Goal: Task Accomplishment & Management: Use online tool/utility

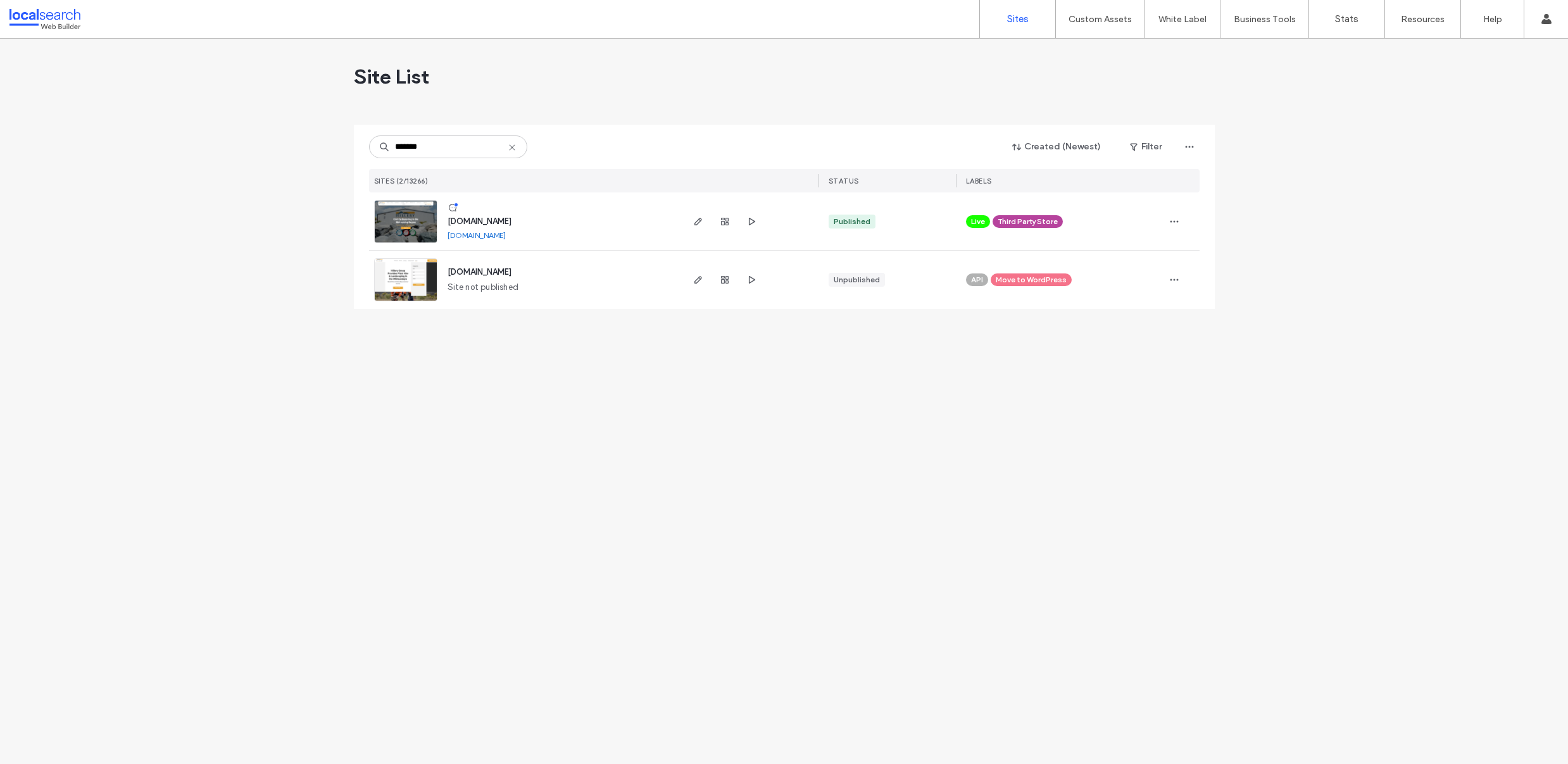
type input "*******"
click at [400, 223] on img at bounding box center [406, 244] width 62 height 86
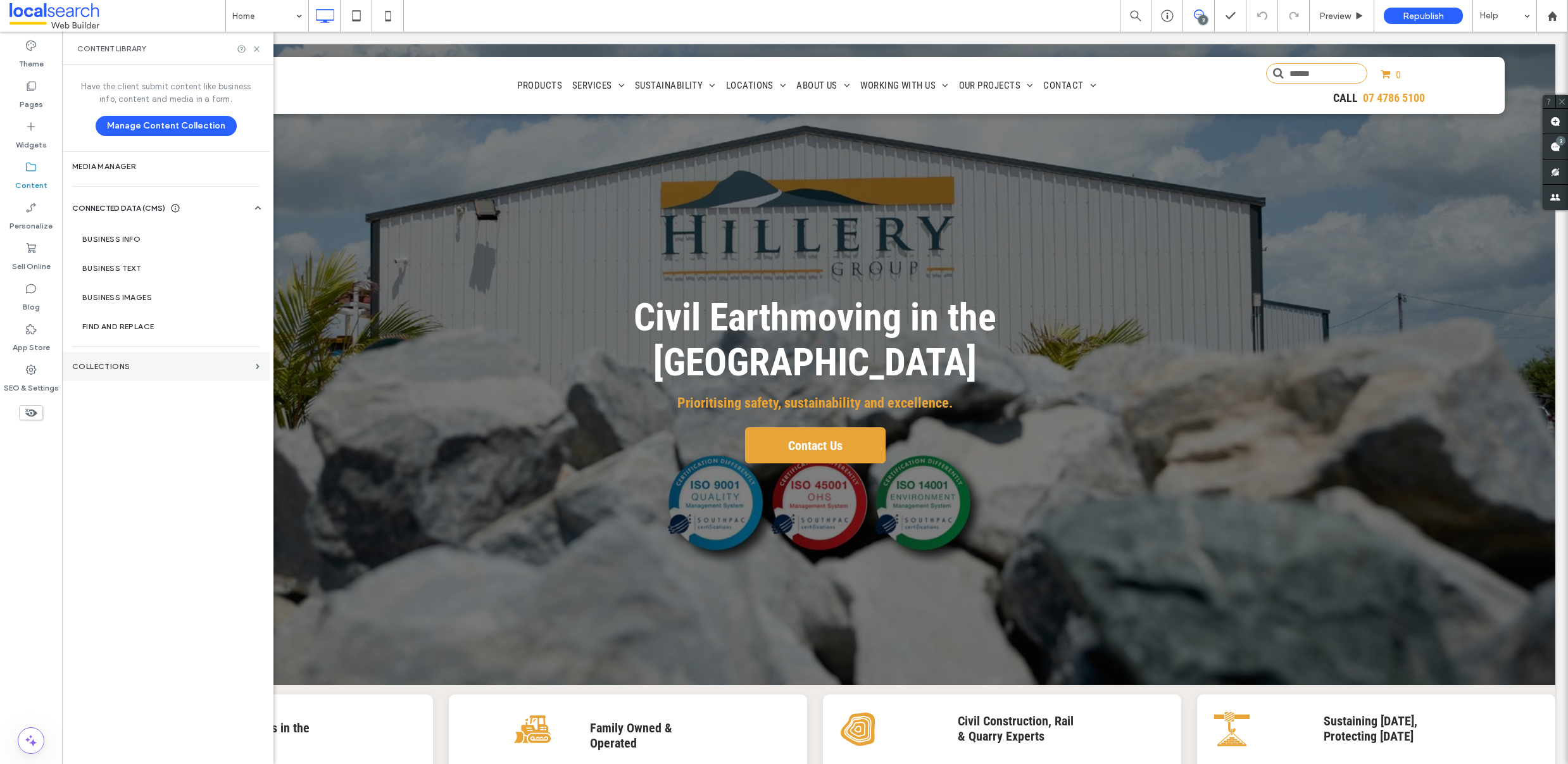
click at [145, 372] on section "Collections" at bounding box center [166, 366] width 208 height 29
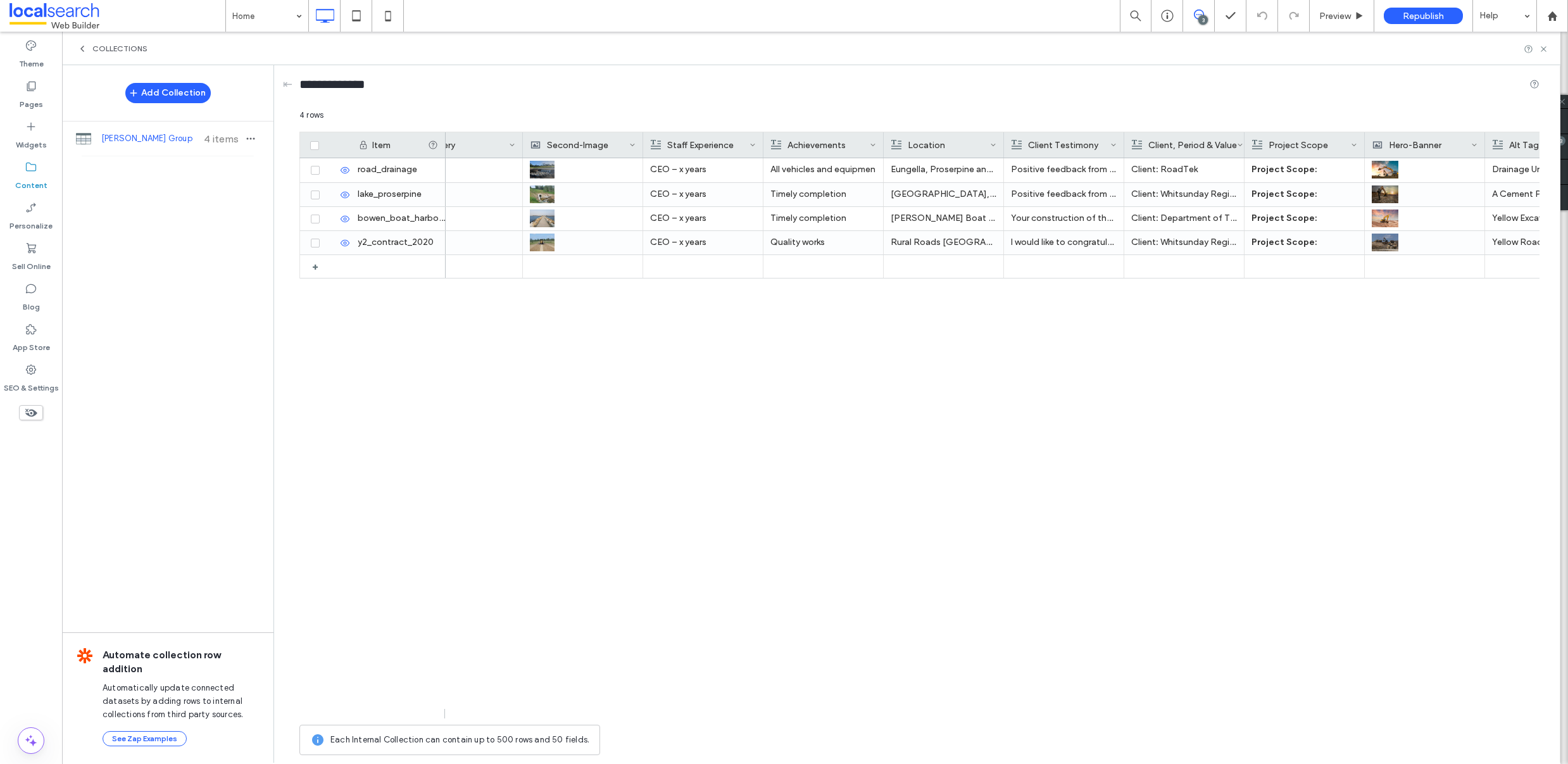
scroll to position [0, 425]
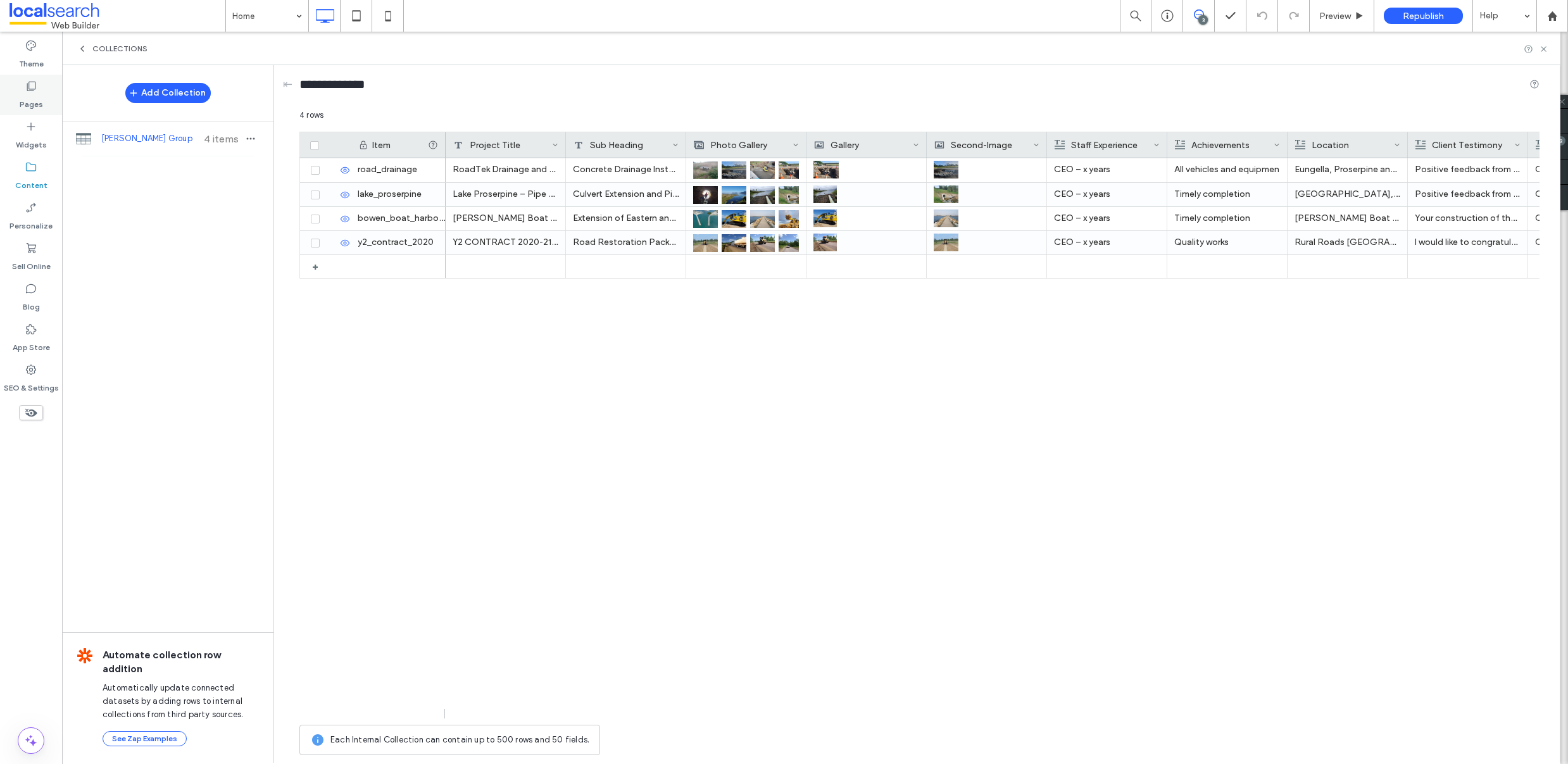
click at [21, 101] on label "Pages" at bounding box center [31, 102] width 24 height 18
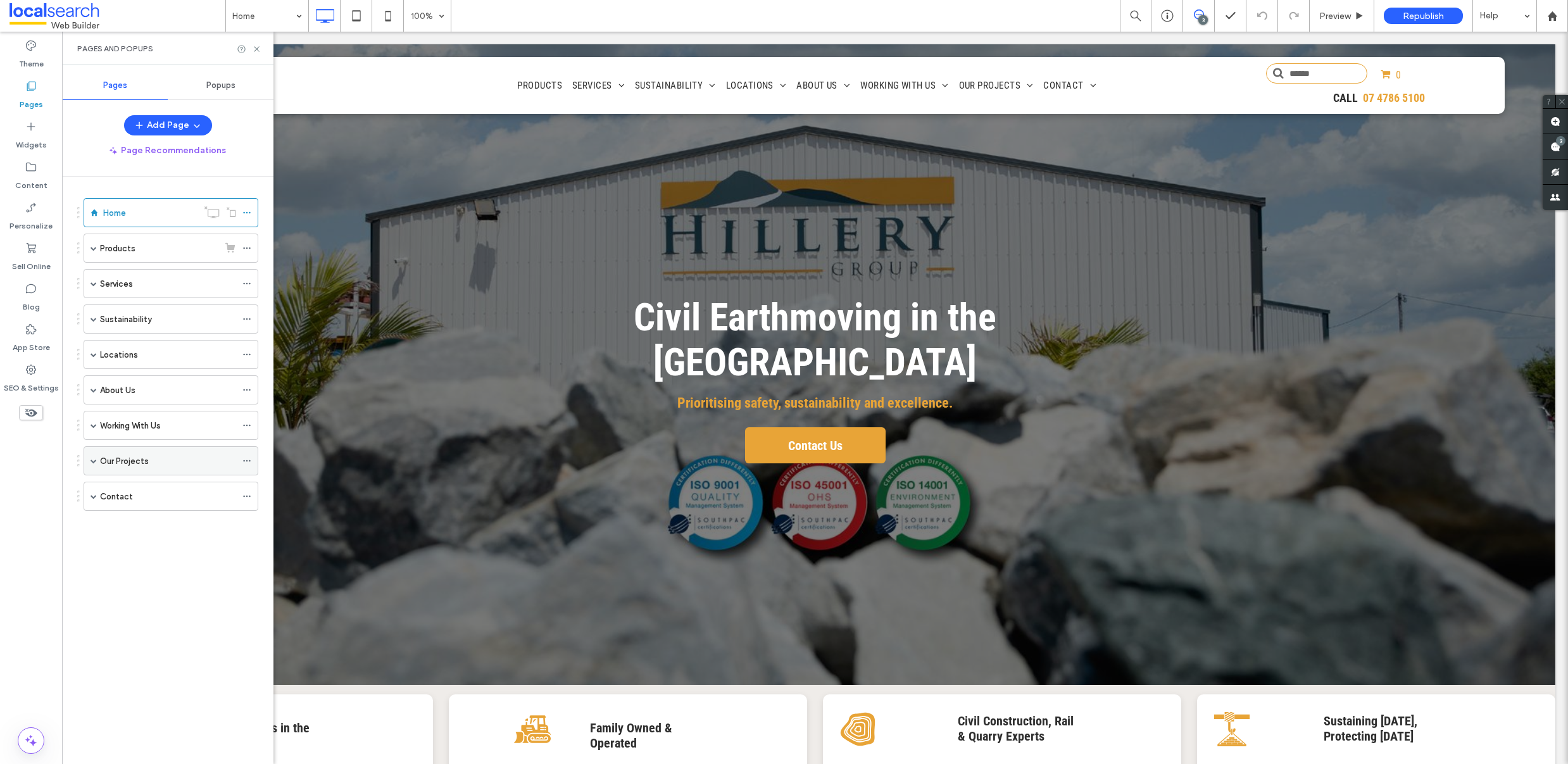
click at [133, 463] on label "Our Projects" at bounding box center [125, 461] width 49 height 22
click at [147, 487] on div at bounding box center [784, 382] width 1568 height 764
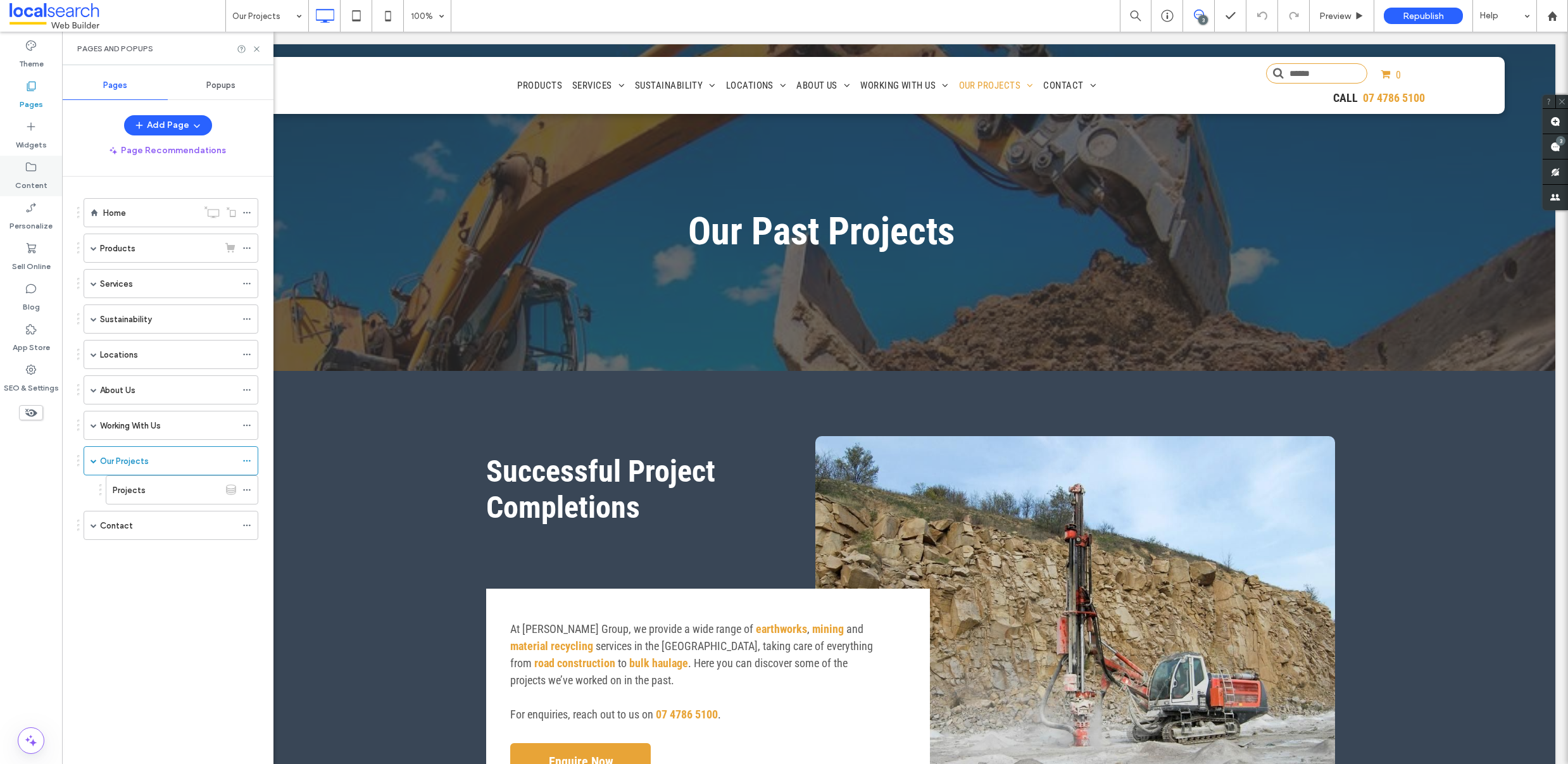
click at [39, 176] on label "Content" at bounding box center [31, 182] width 33 height 18
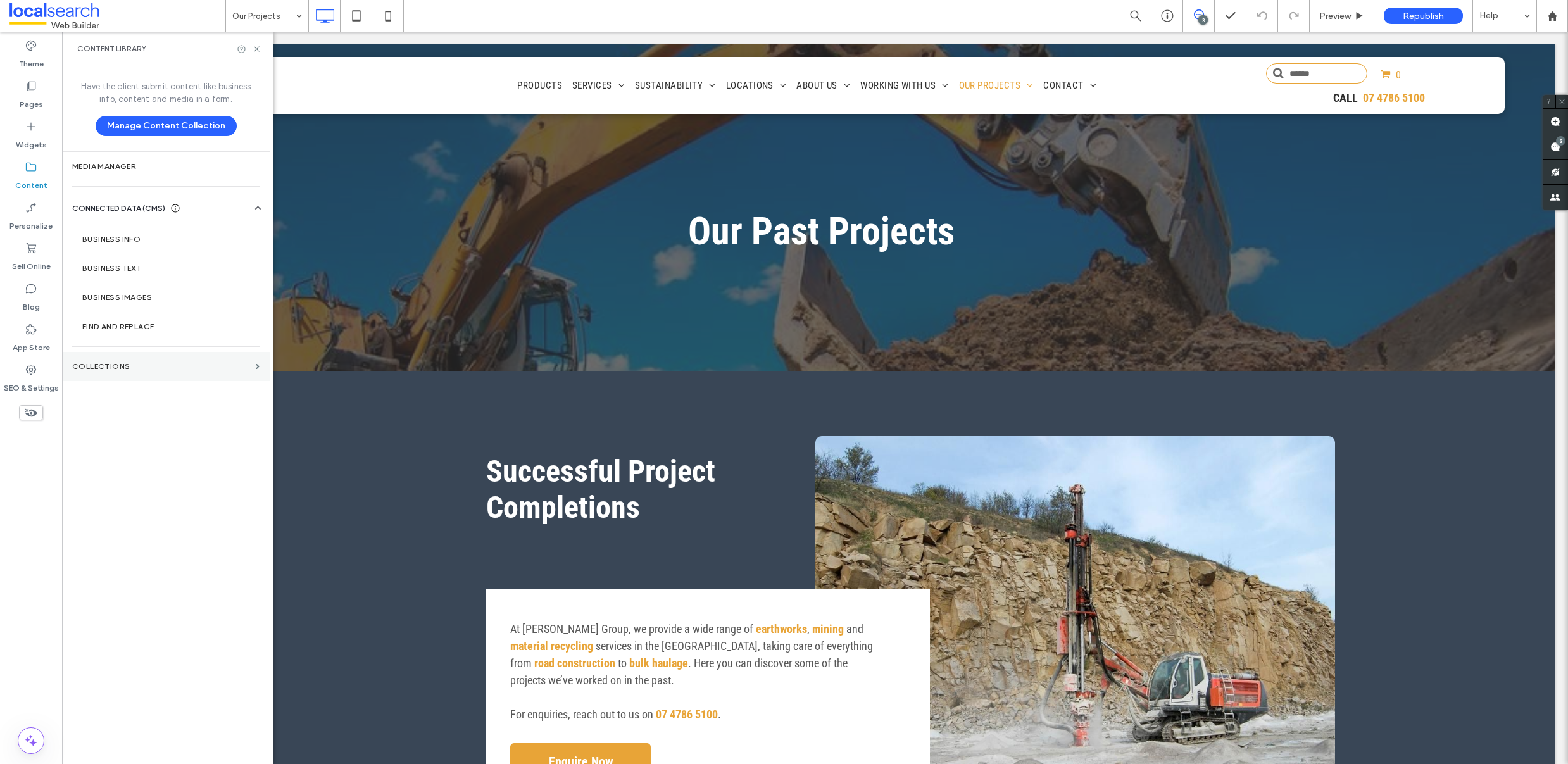
click at [150, 369] on label "Collections" at bounding box center [161, 366] width 179 height 9
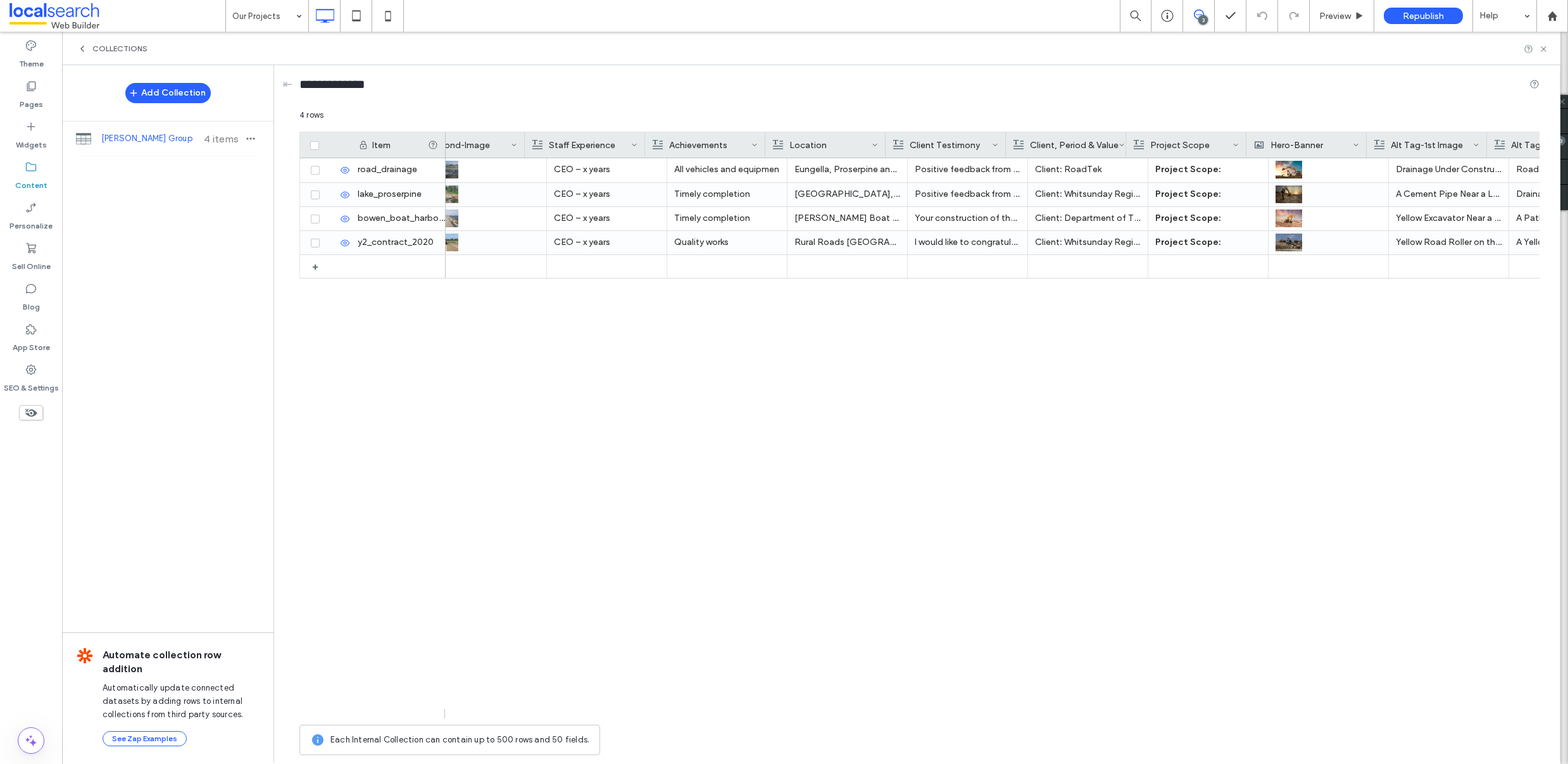
scroll to position [0, 554]
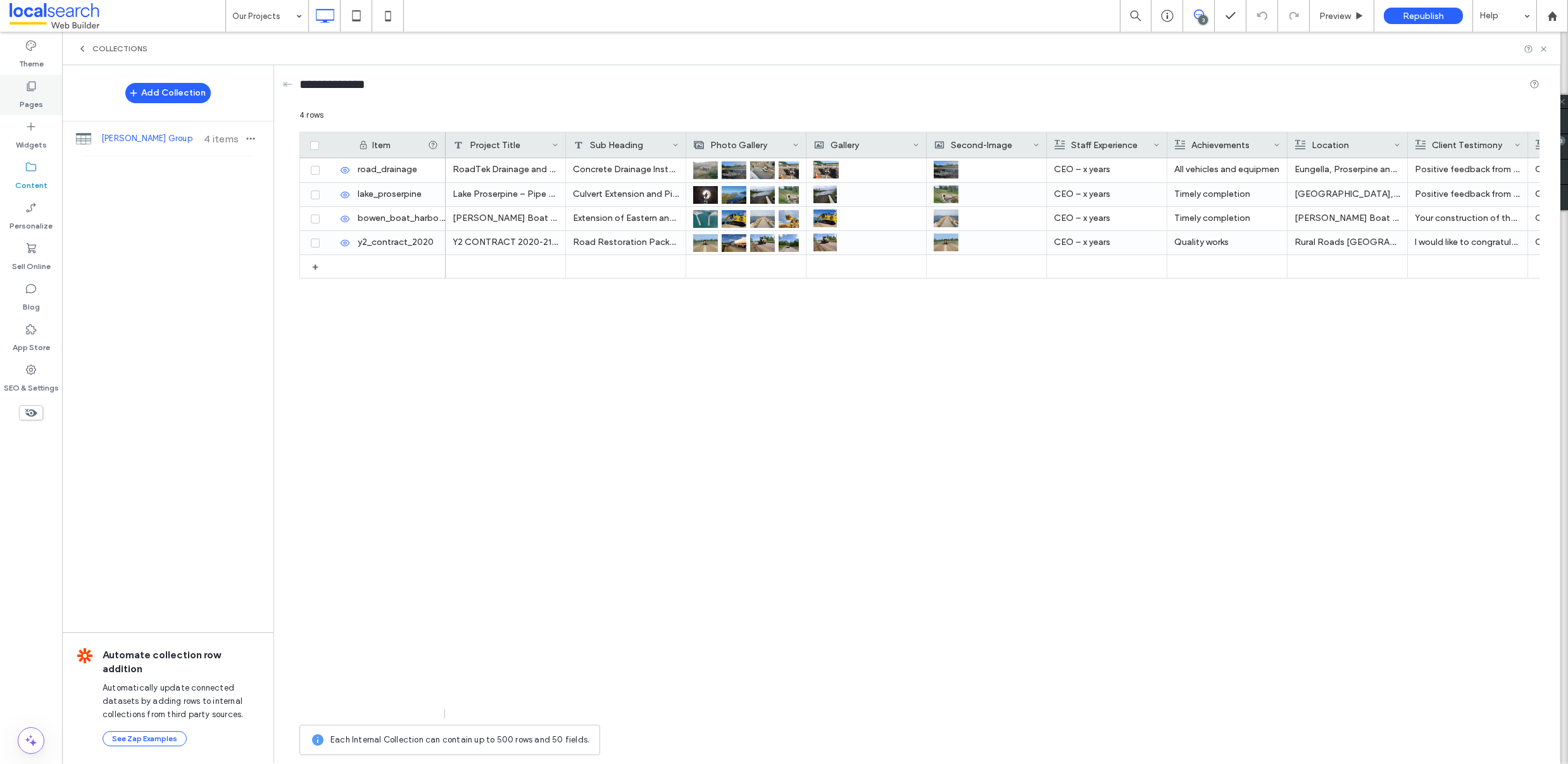
click at [23, 89] on div "Pages" at bounding box center [31, 95] width 62 height 41
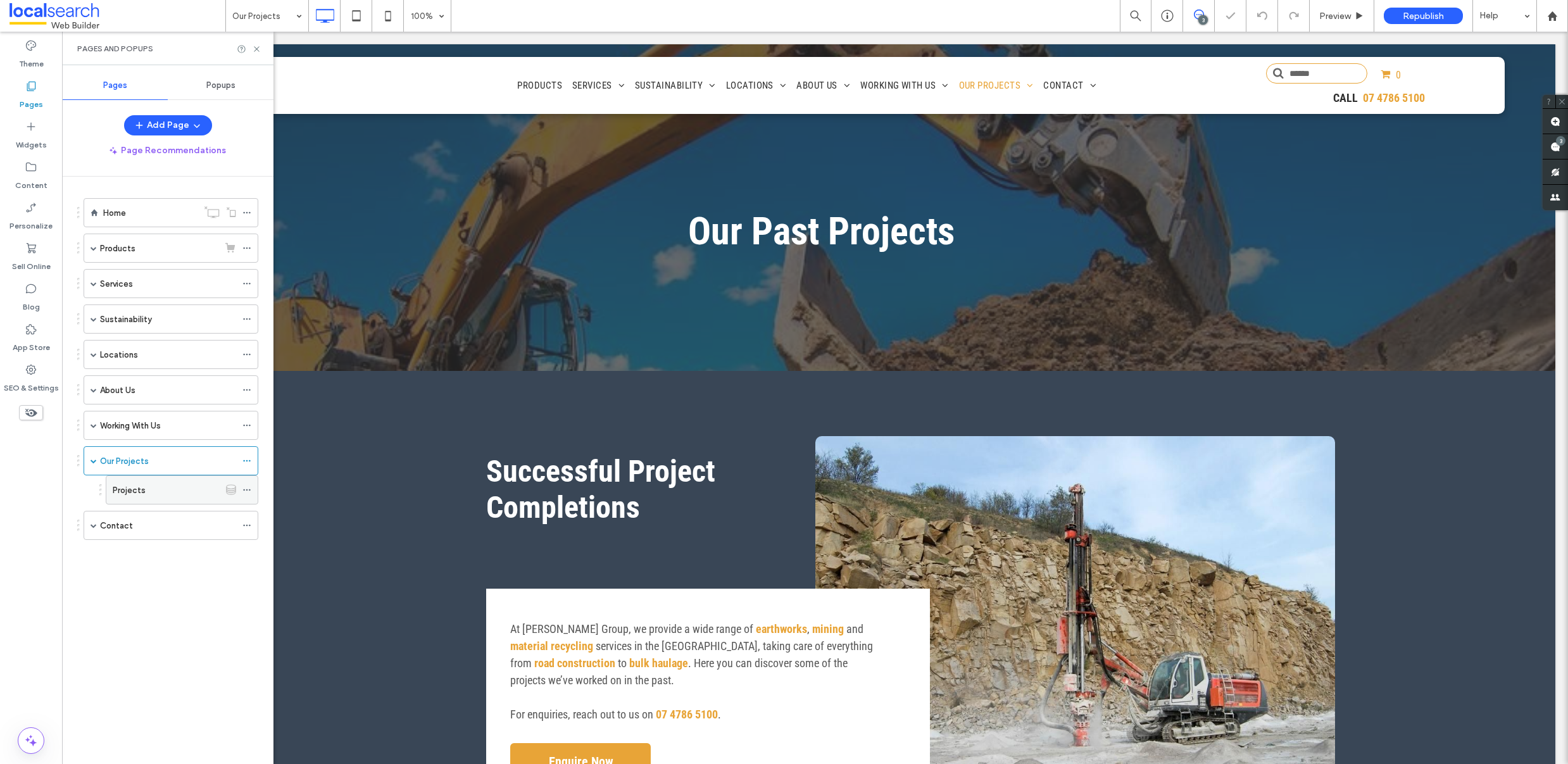
click at [159, 493] on div "Projects" at bounding box center [166, 490] width 107 height 13
click at [232, 491] on icon at bounding box center [231, 490] width 10 height 11
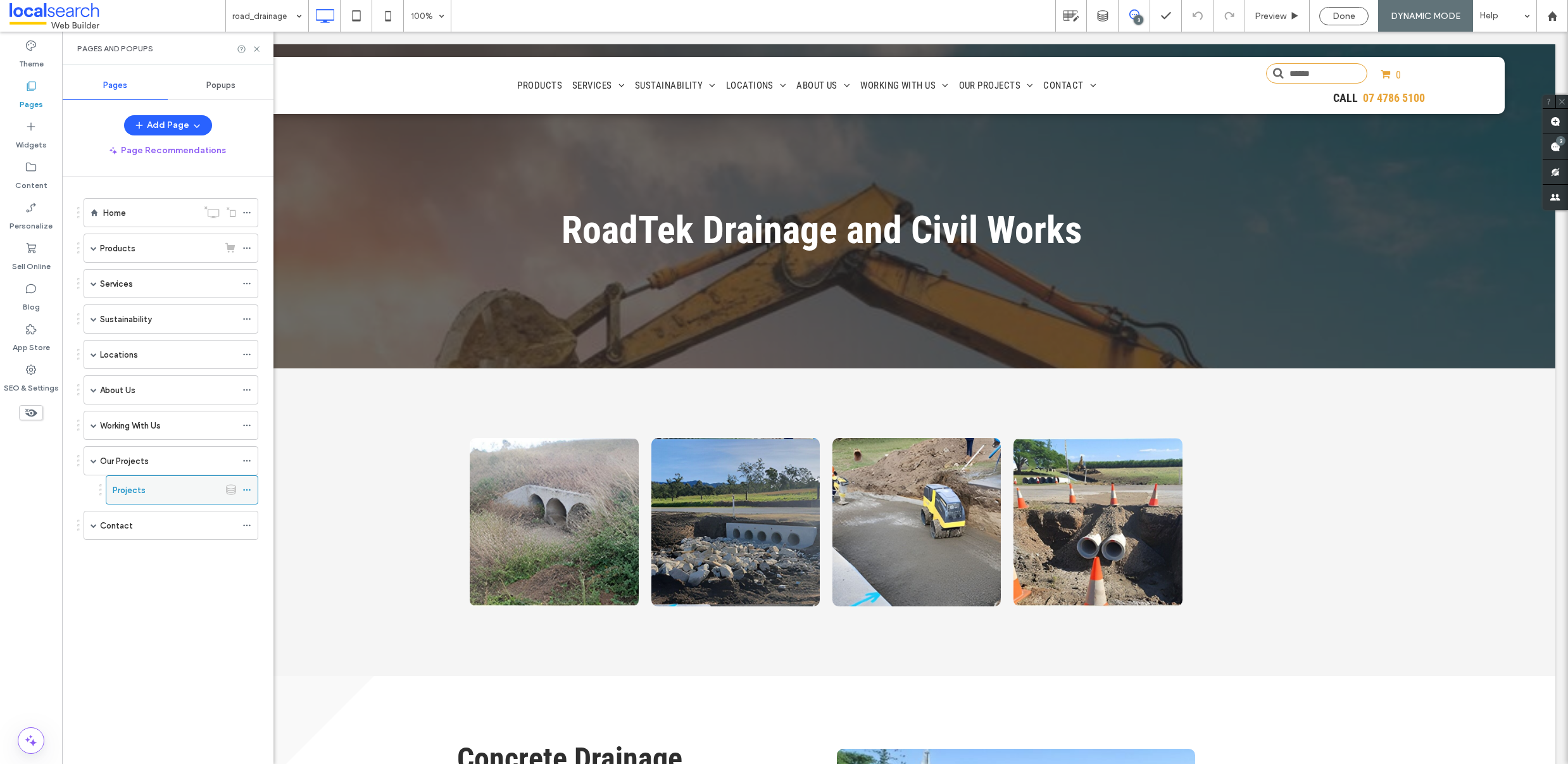
click at [232, 491] on icon at bounding box center [231, 490] width 10 height 11
click at [15, 182] on div "Content" at bounding box center [31, 176] width 62 height 41
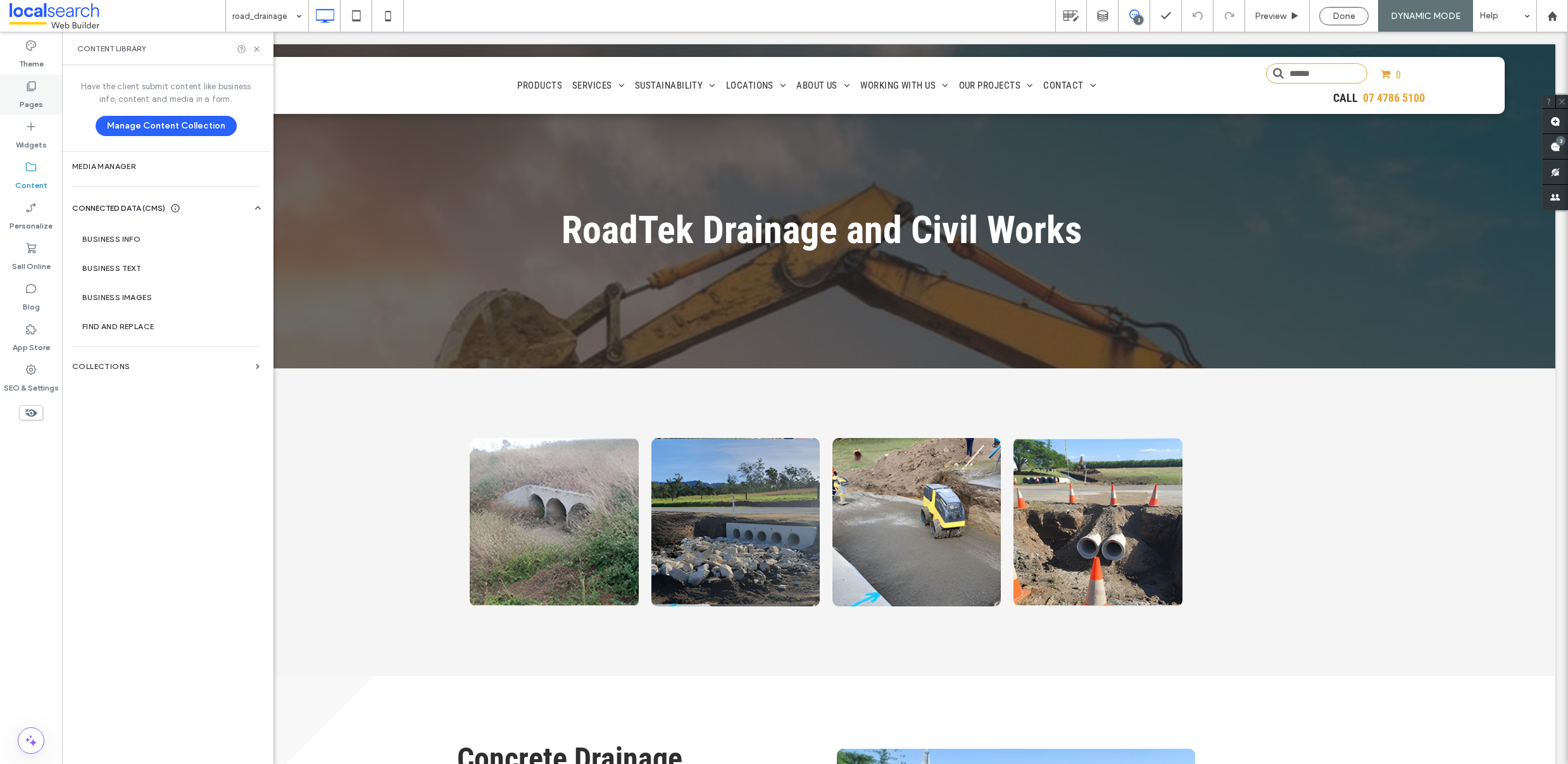
click at [36, 83] on use at bounding box center [32, 86] width 9 height 10
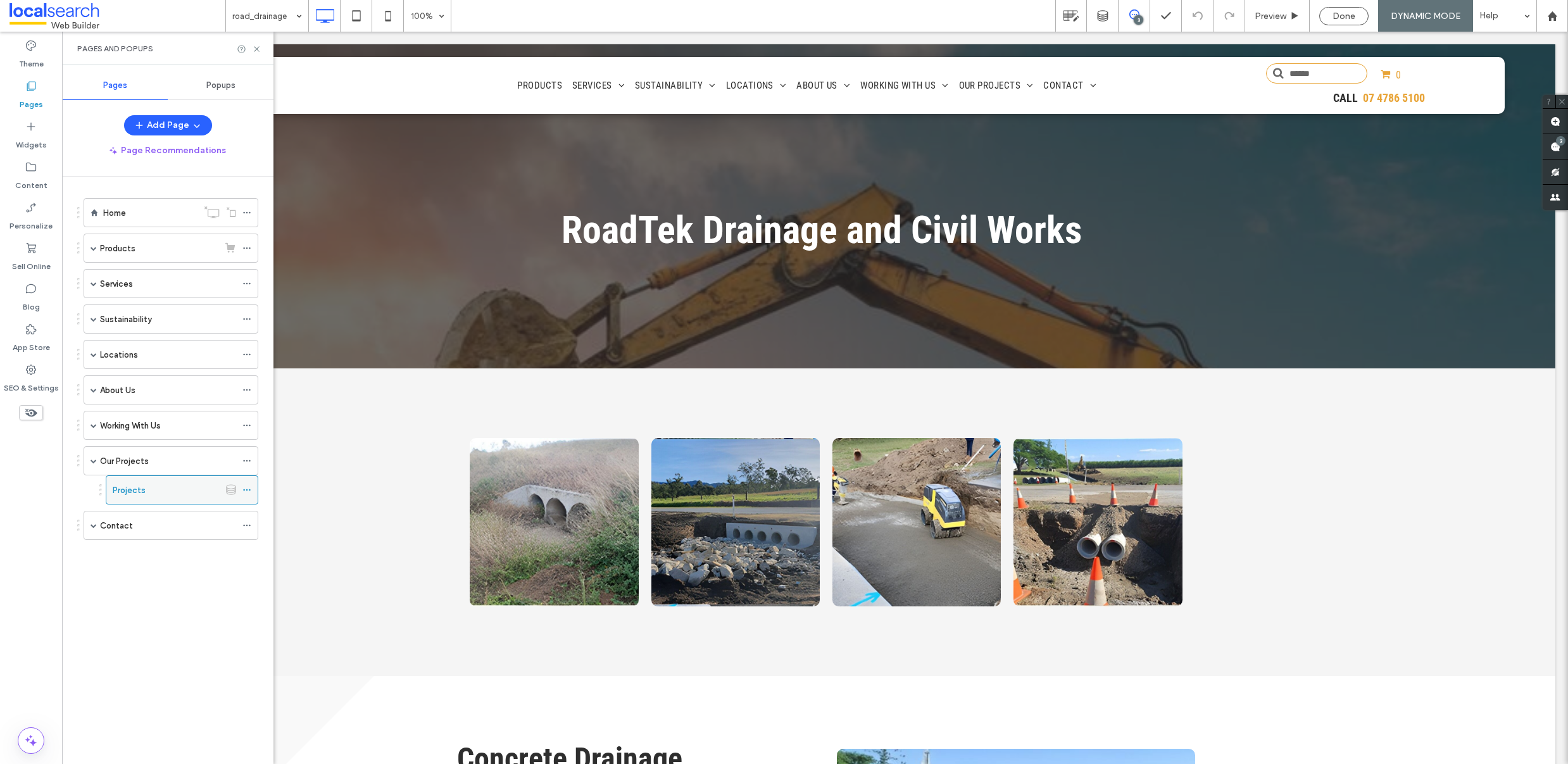
click at [156, 490] on div "Projects" at bounding box center [166, 490] width 107 height 13
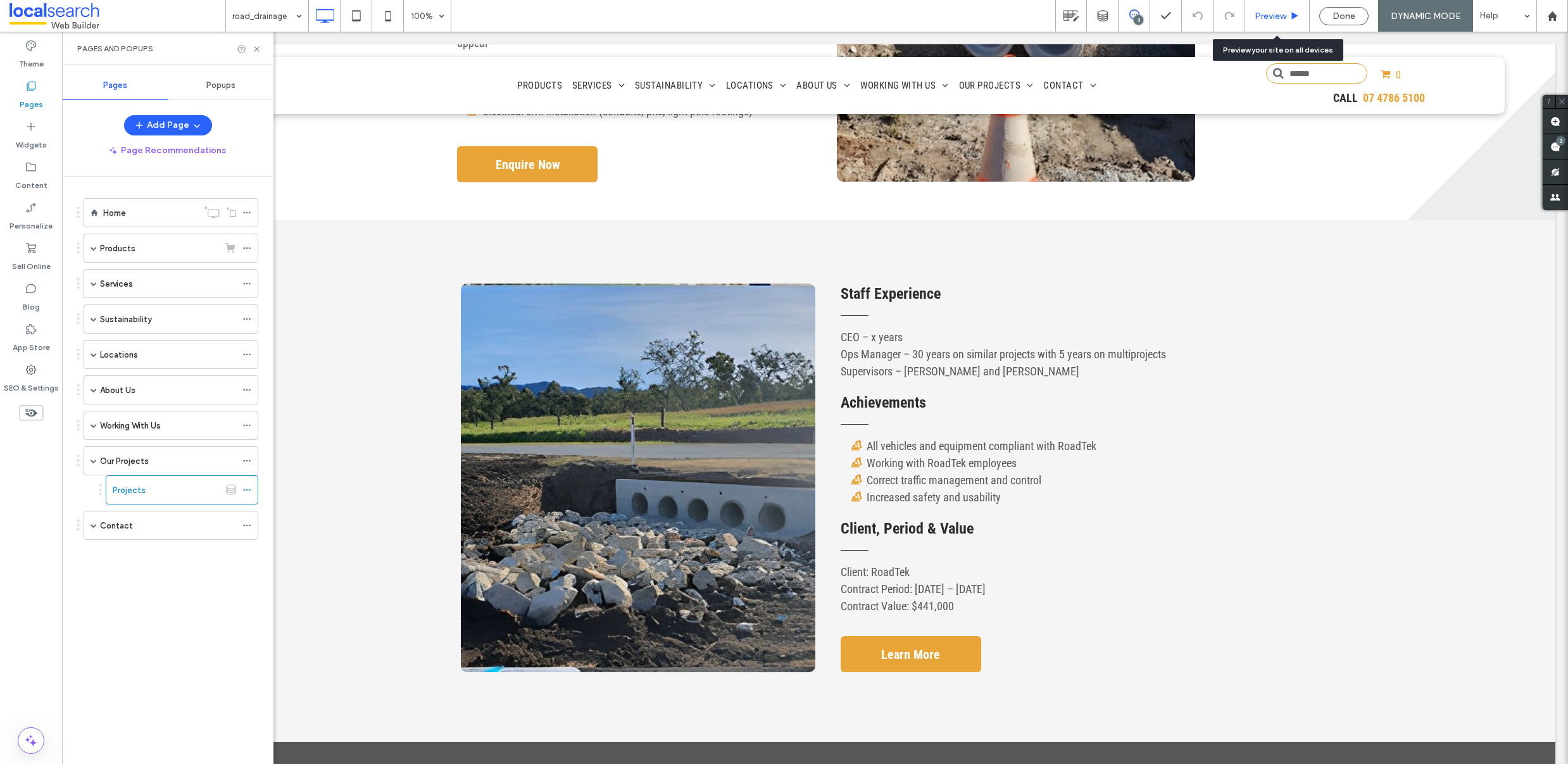
click at [1271, 11] on span "Preview" at bounding box center [1270, 16] width 32 height 11
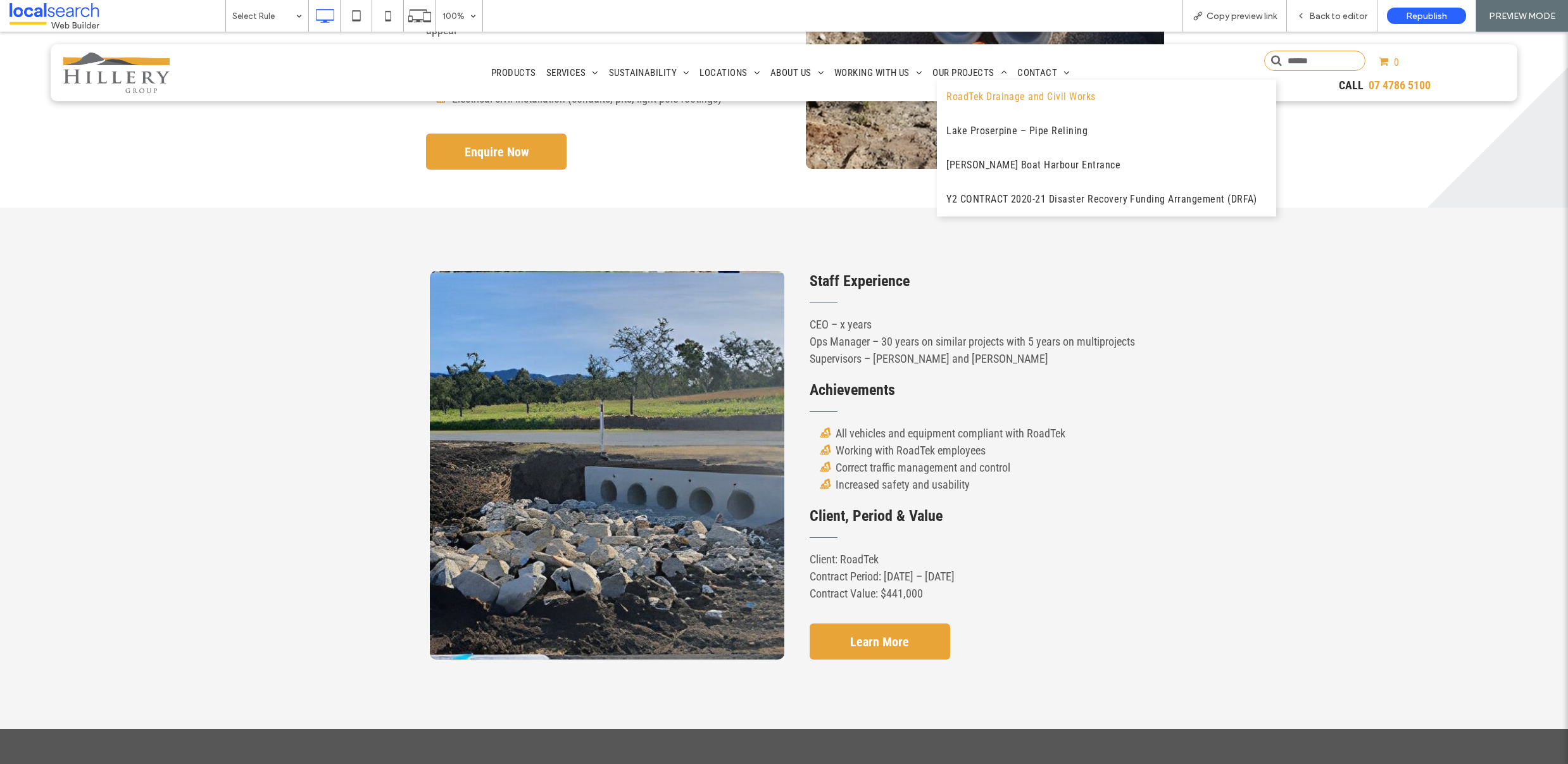
click at [959, 104] on span "RoadTek Drainage and Civil Works" at bounding box center [1020, 96] width 149 height 15
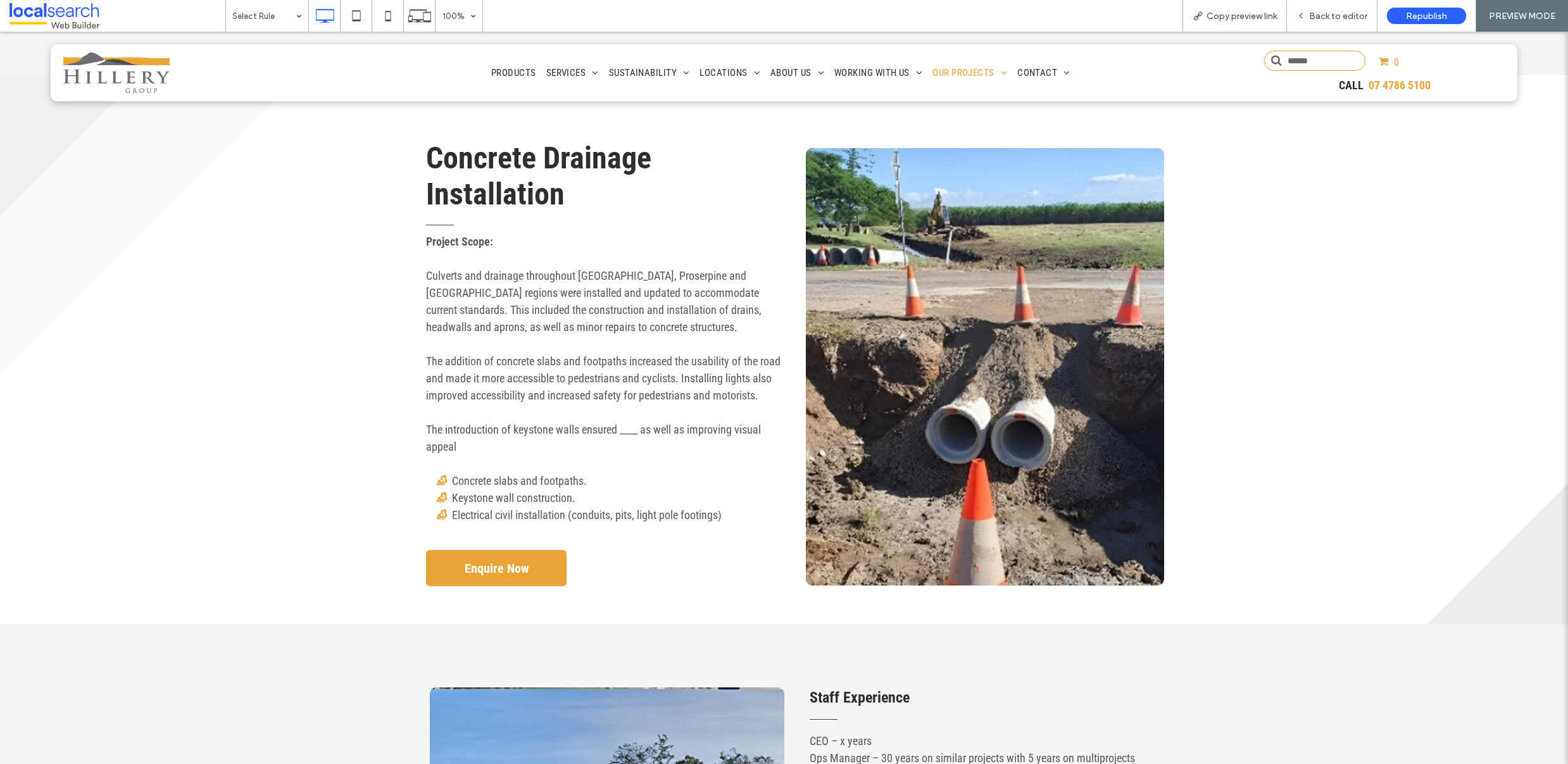
scroll to position [443, 0]
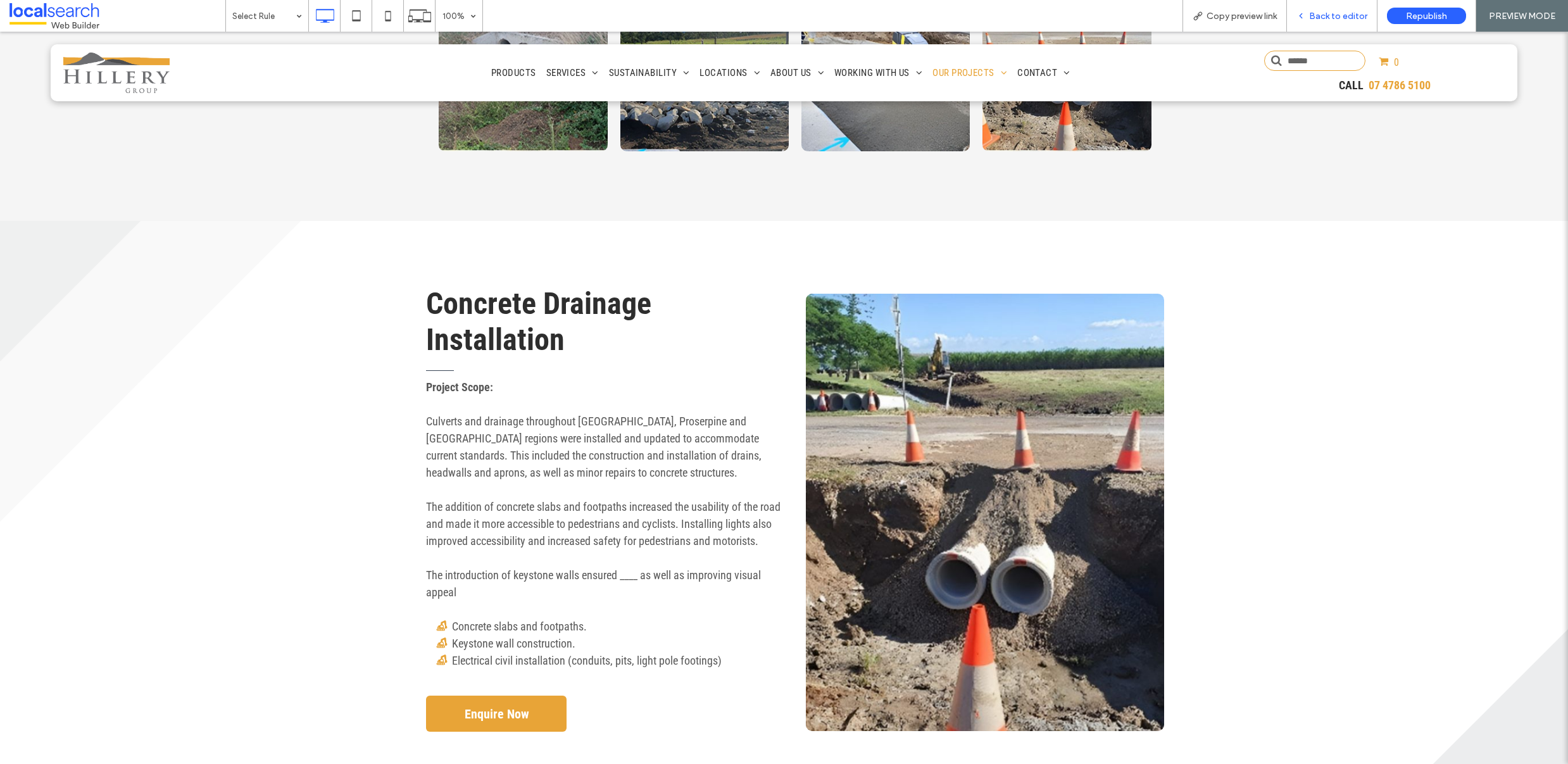
click at [1347, 15] on span "Back to editor" at bounding box center [1337, 16] width 59 height 11
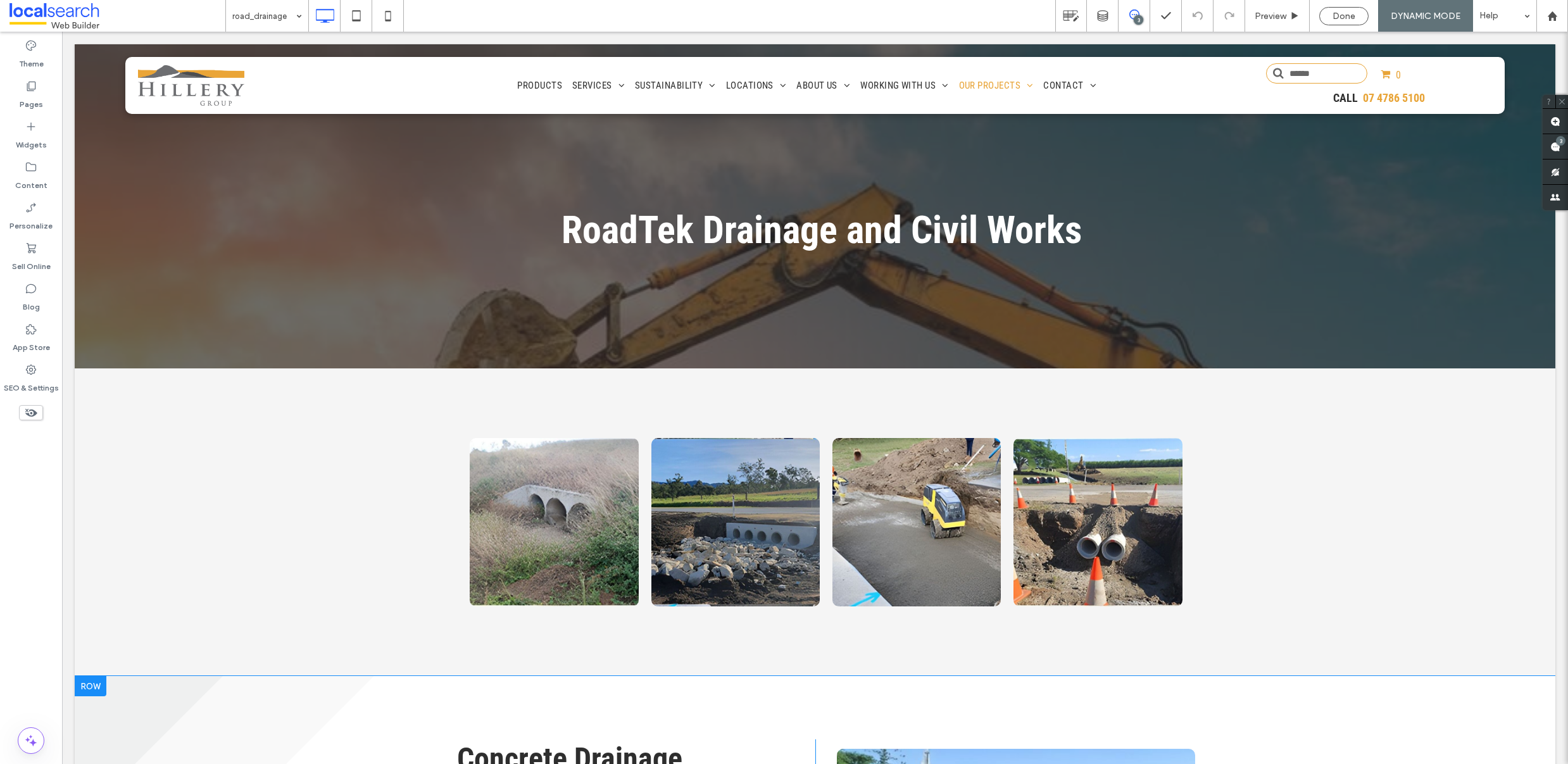
scroll to position [415, 0]
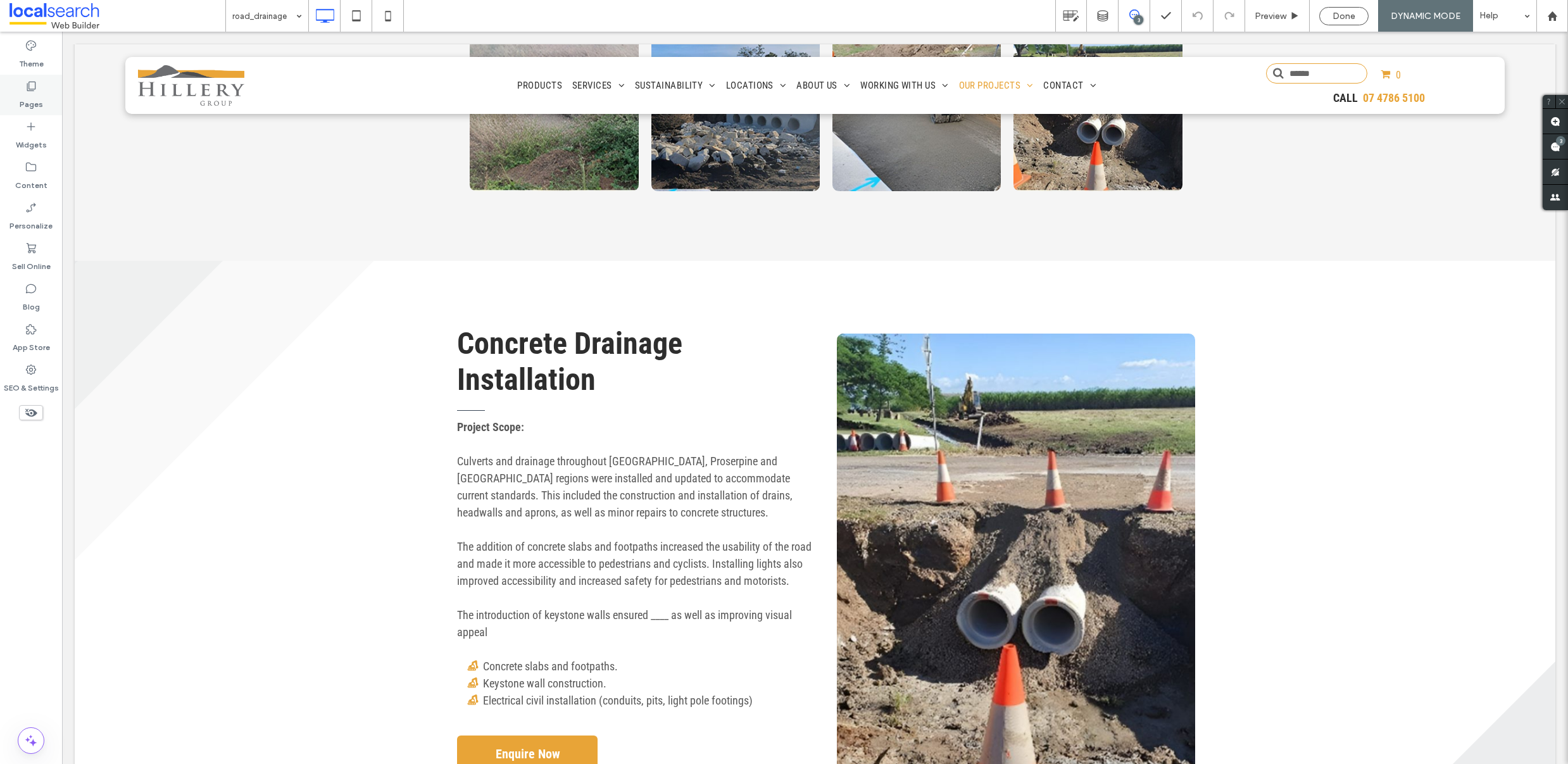
click at [35, 98] on label "Pages" at bounding box center [31, 102] width 24 height 18
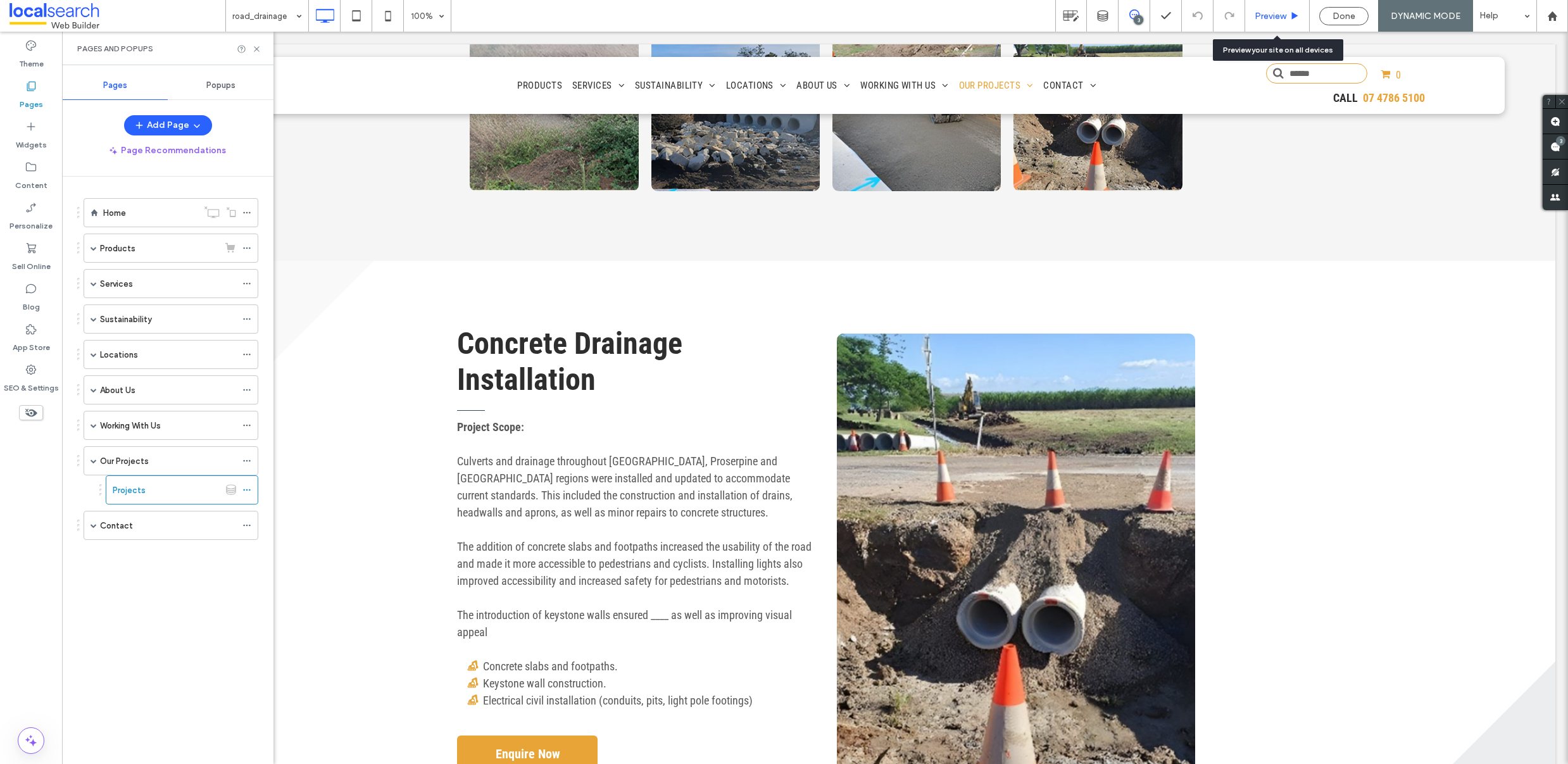
click at [1268, 15] on span "Preview" at bounding box center [1270, 16] width 32 height 11
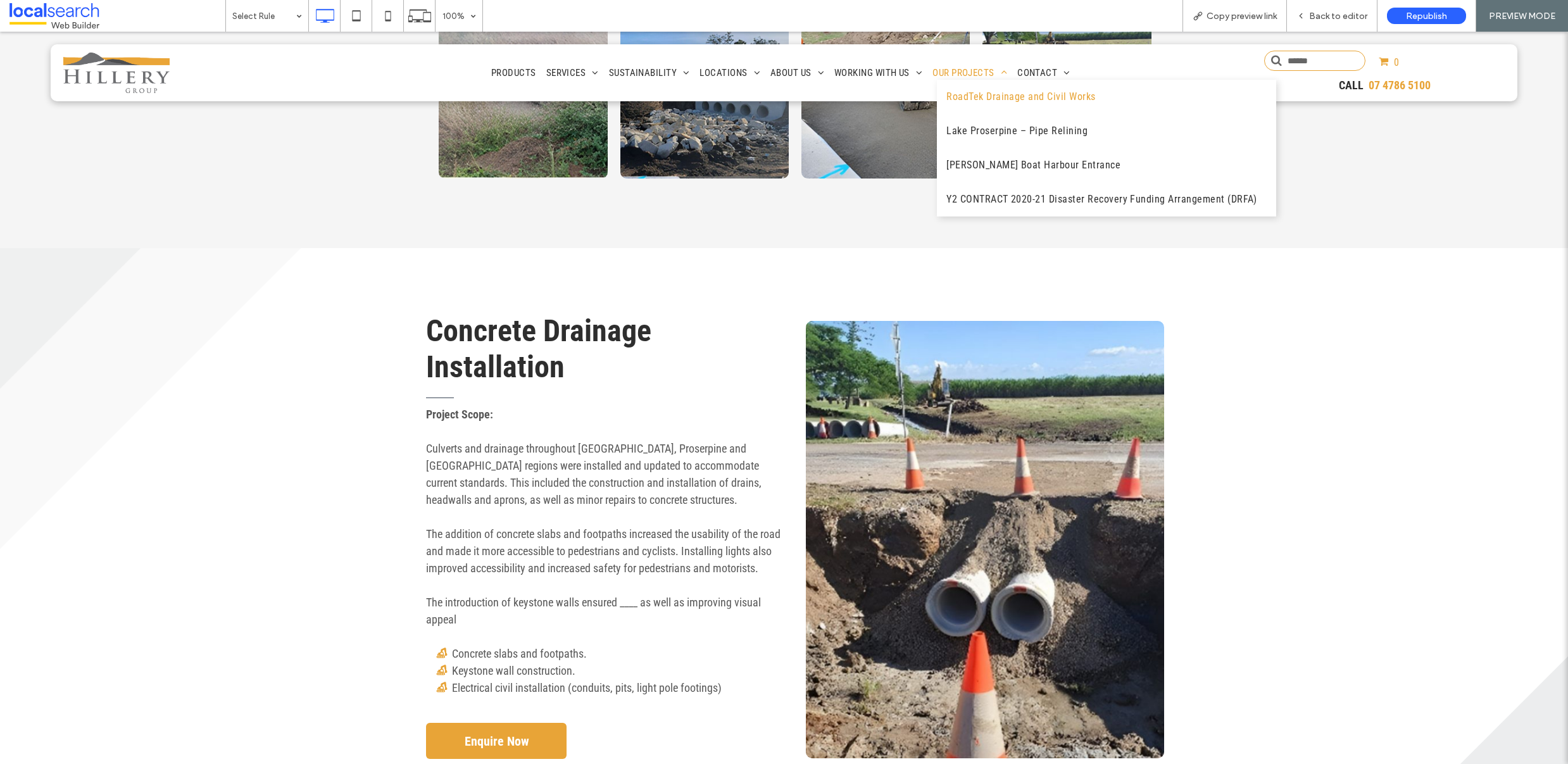
click at [950, 80] on link "RoadTek Drainage and Civil Works" at bounding box center [1106, 97] width 340 height 34
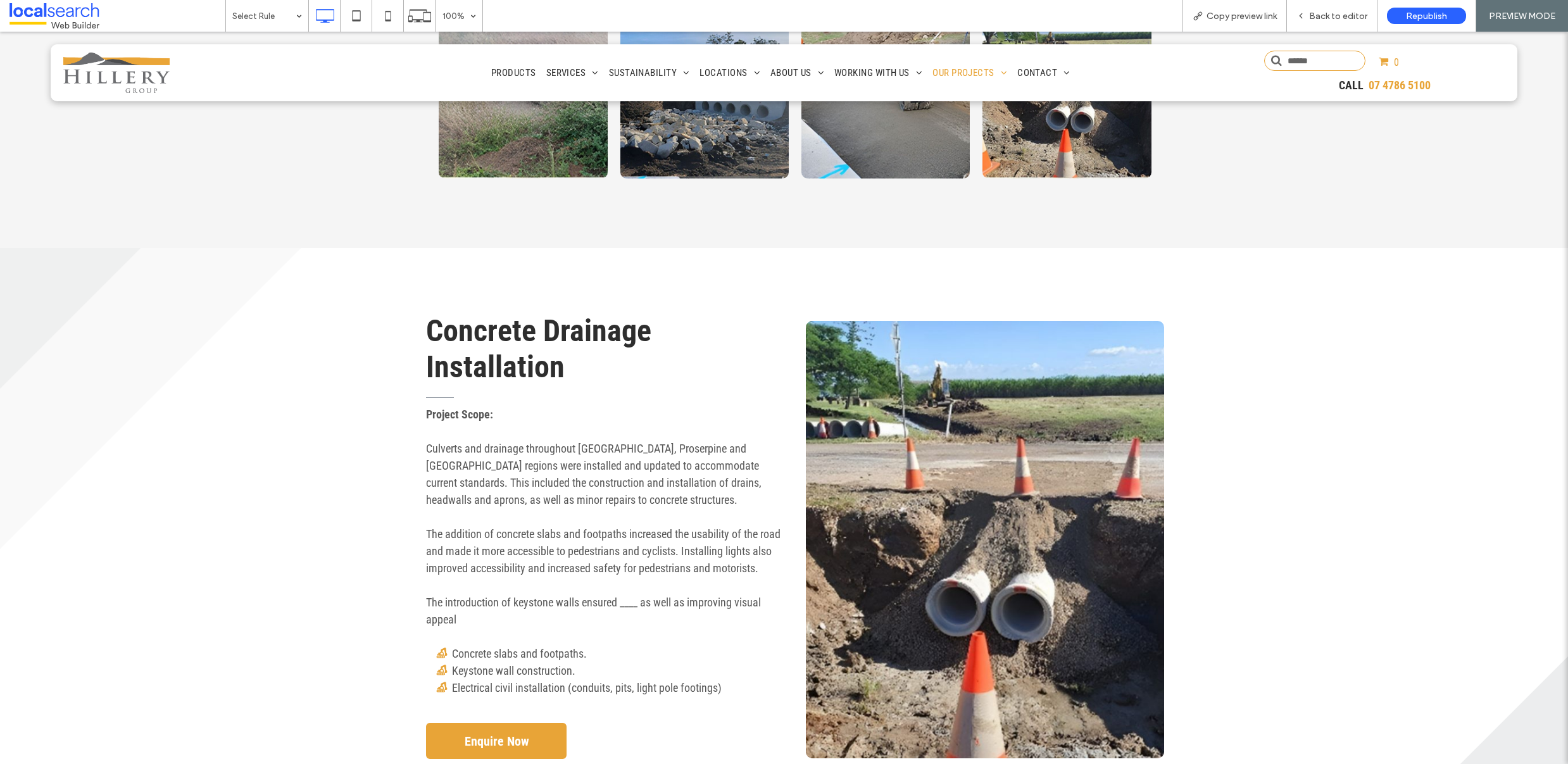
click at [960, 64] on div at bounding box center [784, 382] width 1568 height 764
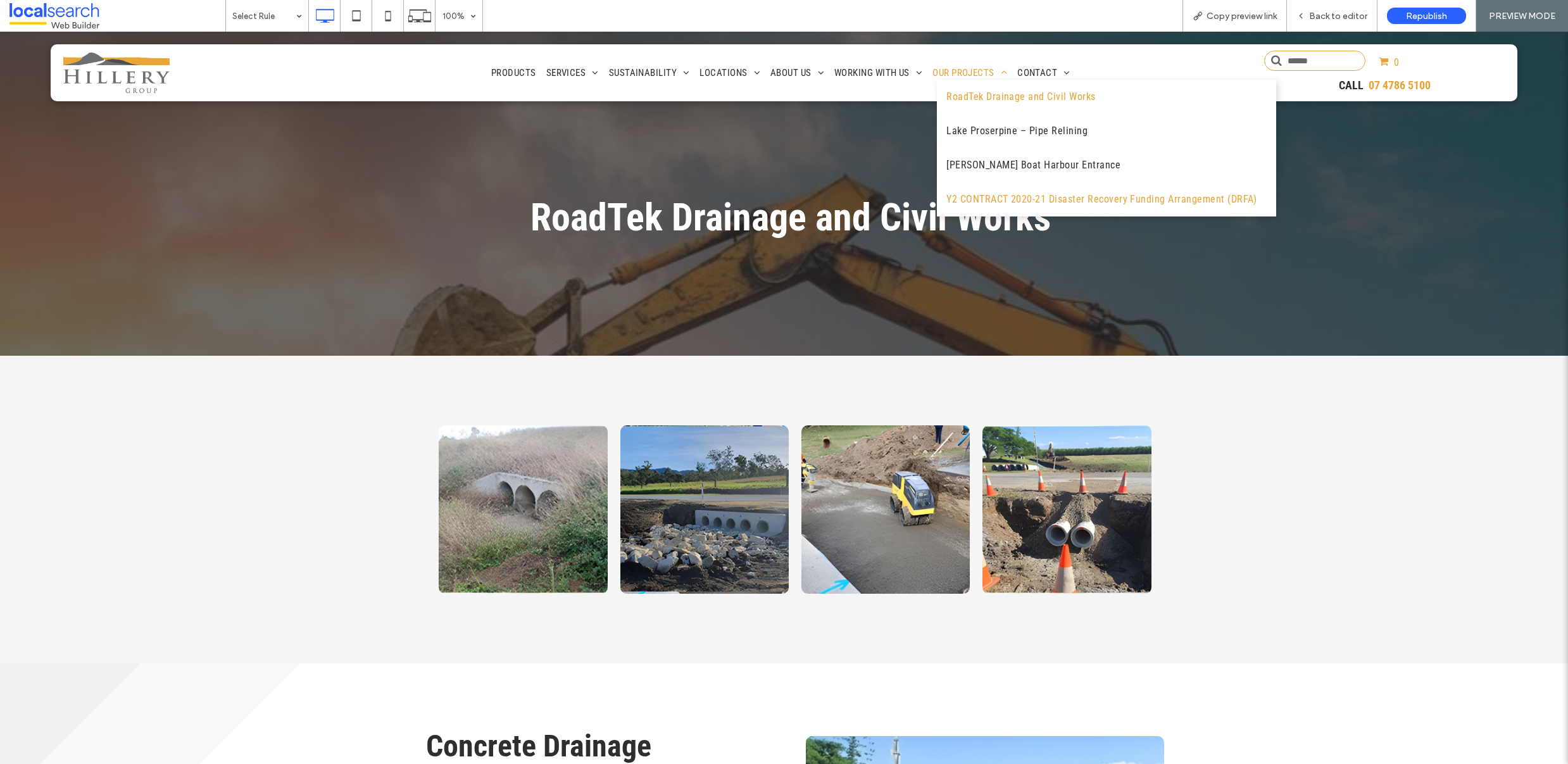
click at [981, 209] on link "Y2 CONTRACT 2020-21 Disaster Recovery Funding Arrangement (DRFA)" at bounding box center [1106, 200] width 340 height 34
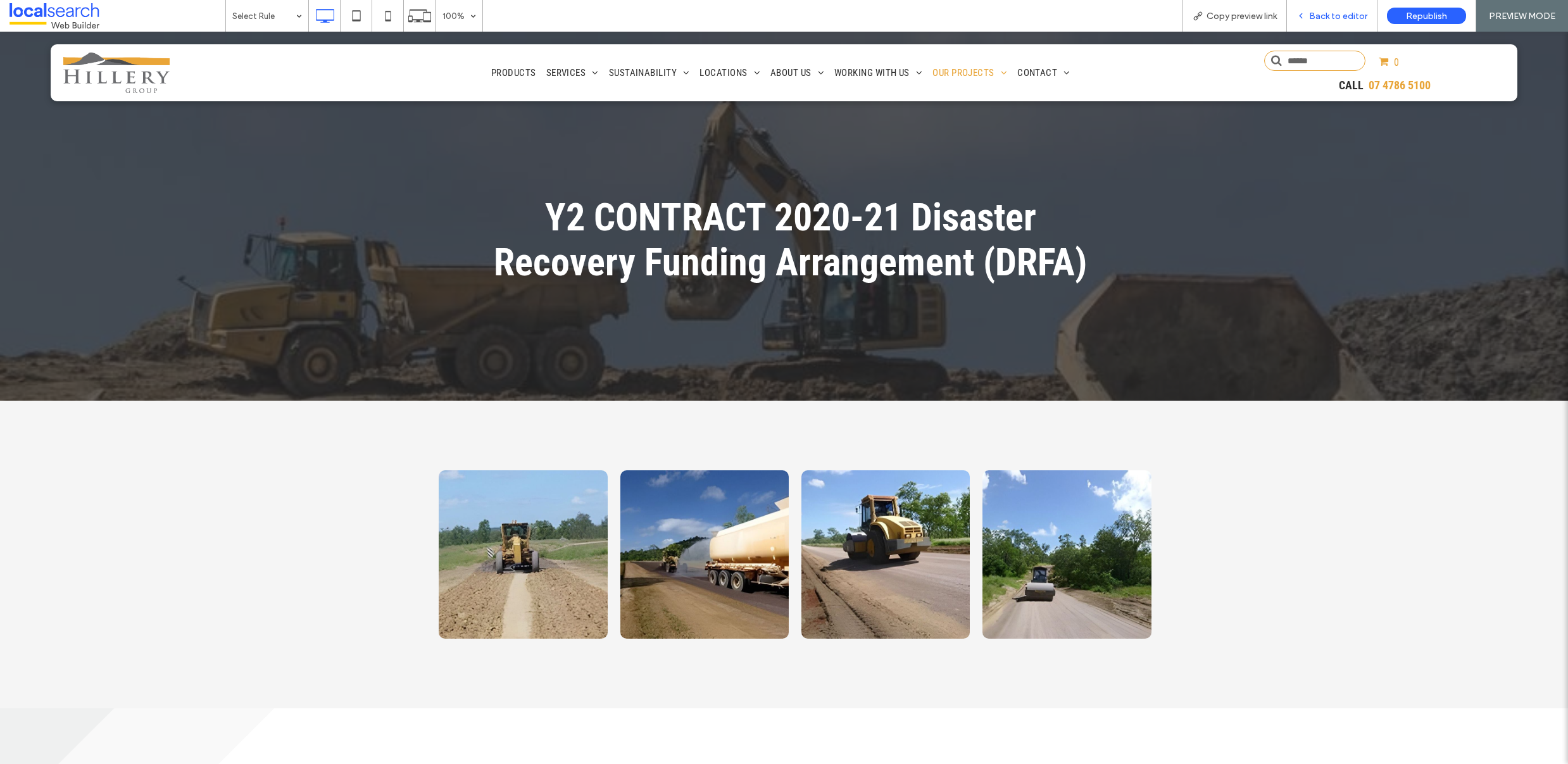
click at [1320, 11] on span "Back to editor" at bounding box center [1337, 16] width 59 height 11
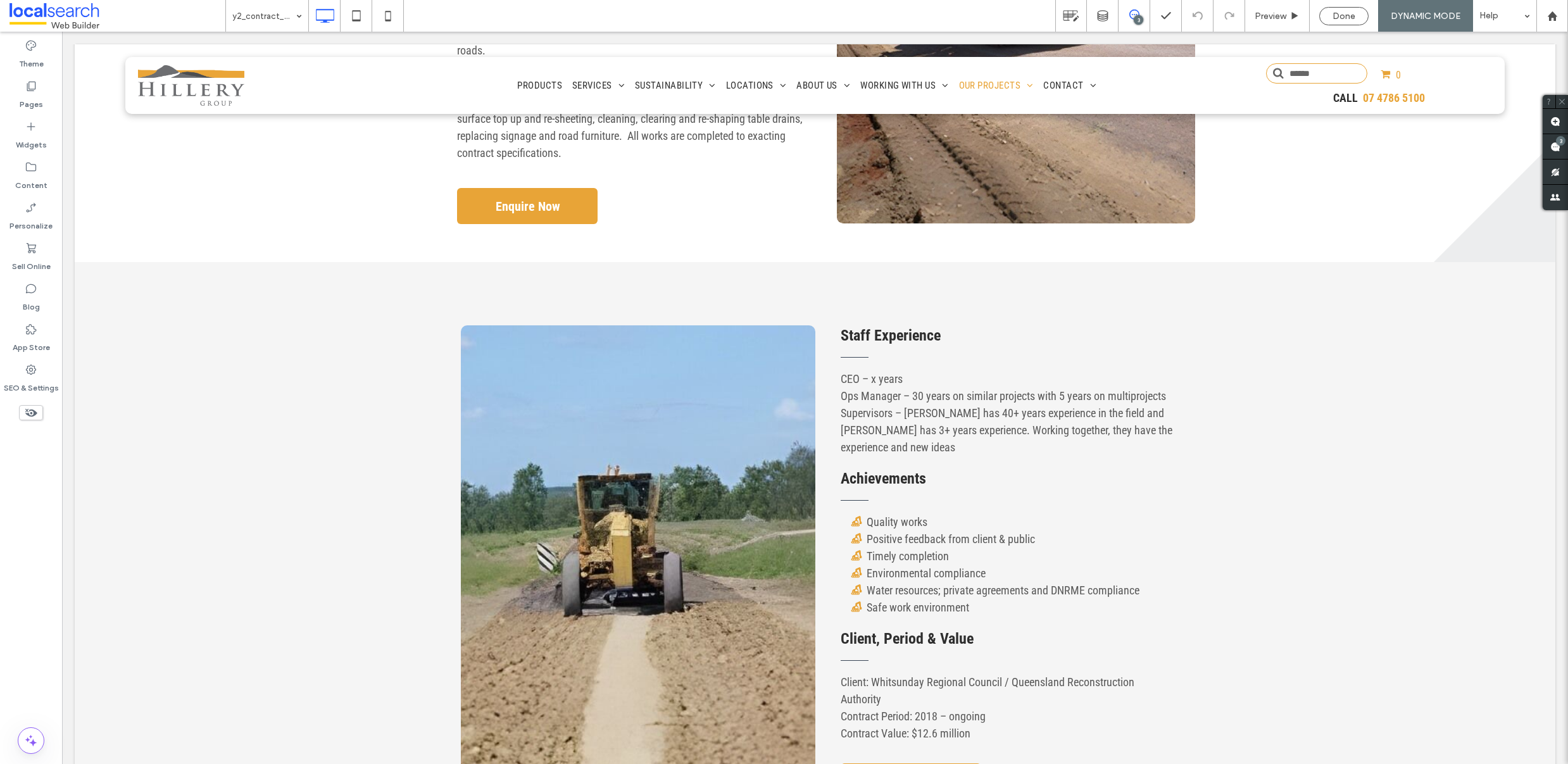
scroll to position [434, 0]
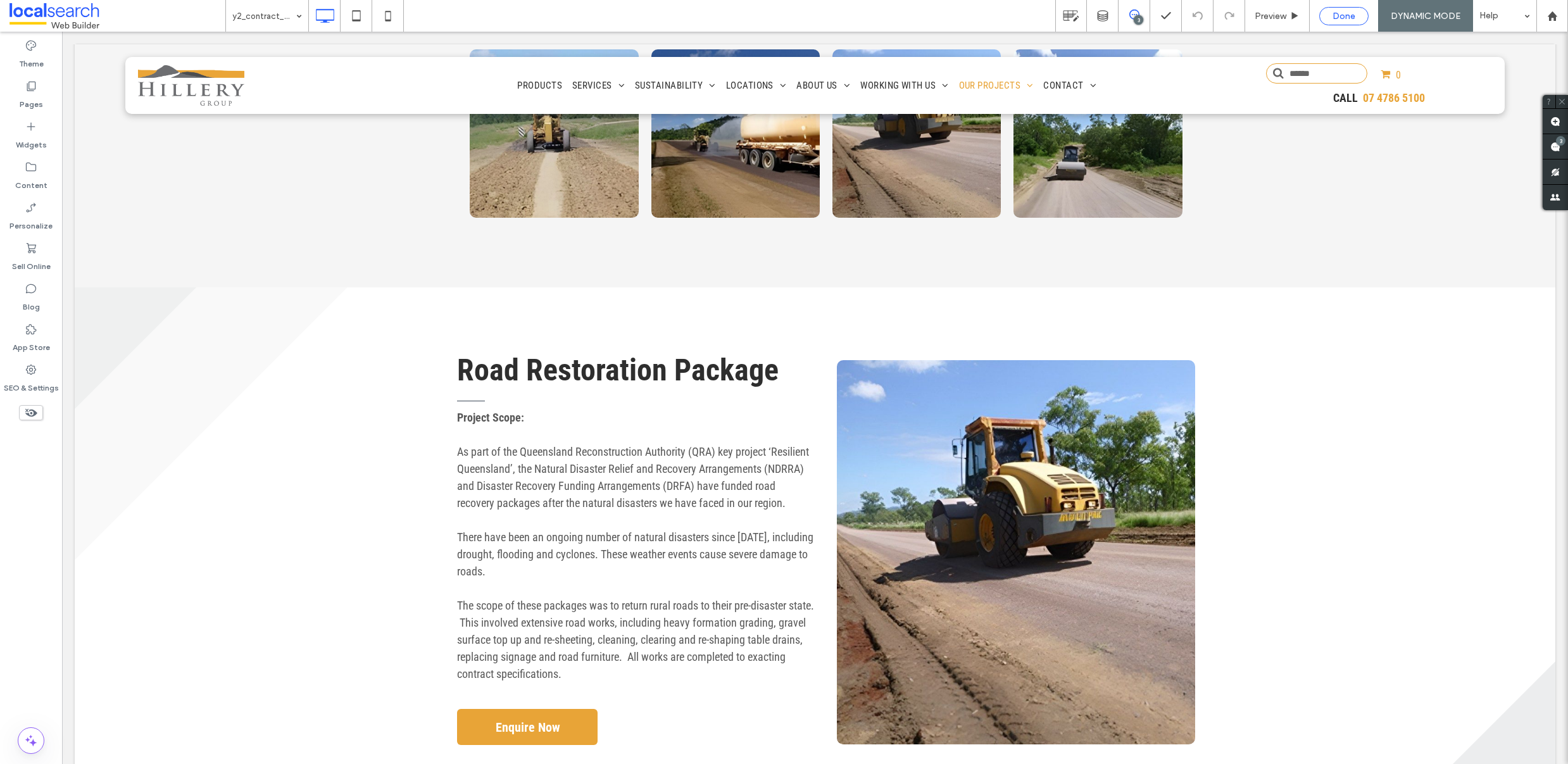
click at [1352, 21] on div "Done" at bounding box center [1343, 16] width 50 height 19
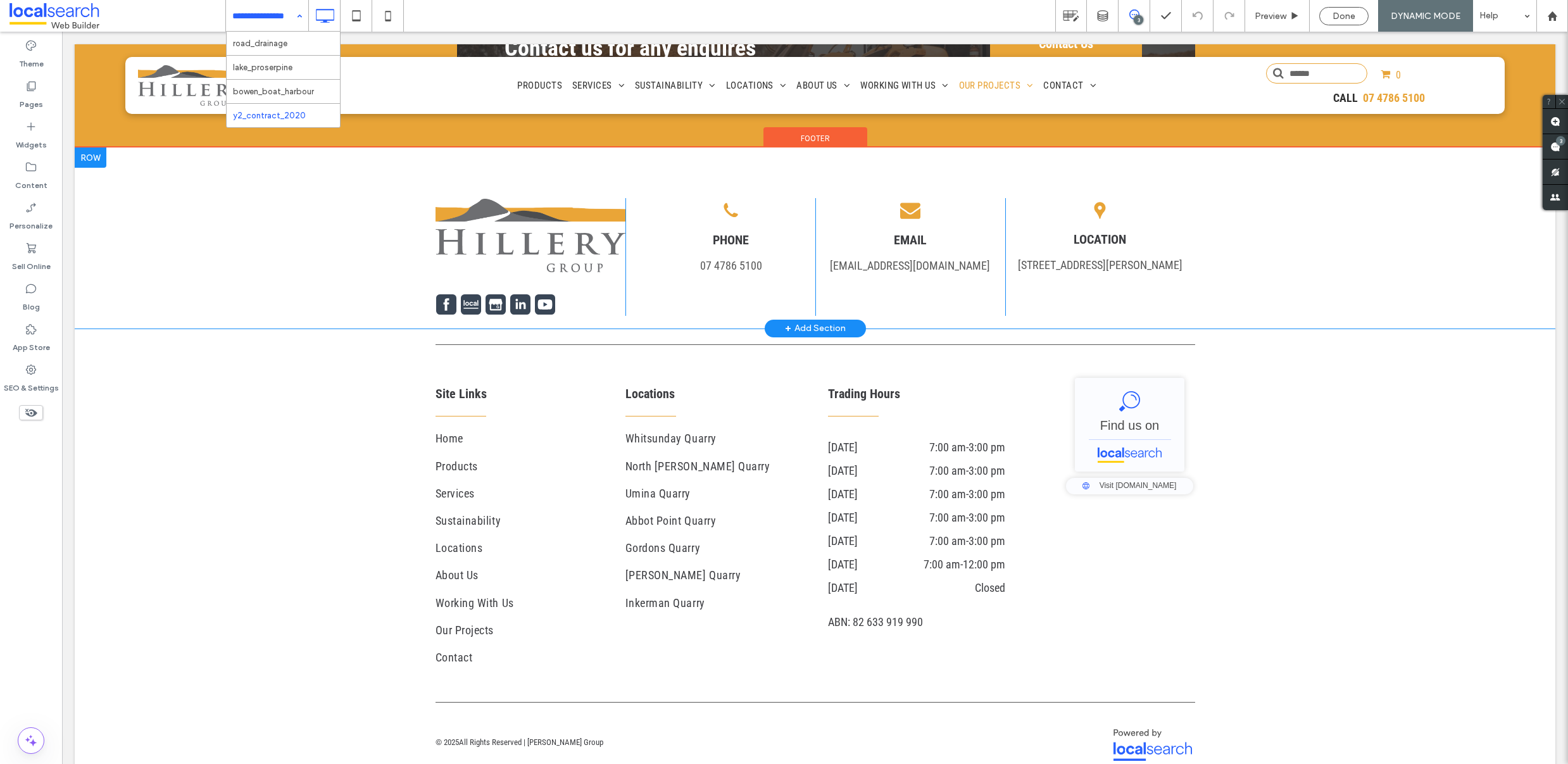
scroll to position [2338, 0]
